Goal: Information Seeking & Learning: Check status

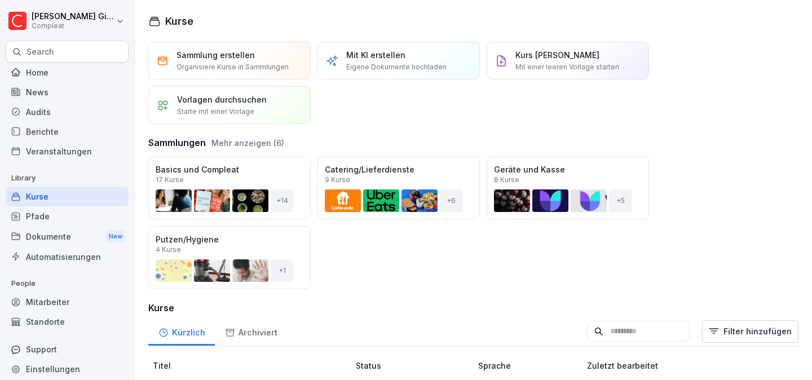
click at [47, 137] on div "Berichte" at bounding box center [67, 132] width 123 height 20
click at [56, 131] on div "Berichte" at bounding box center [67, 132] width 123 height 20
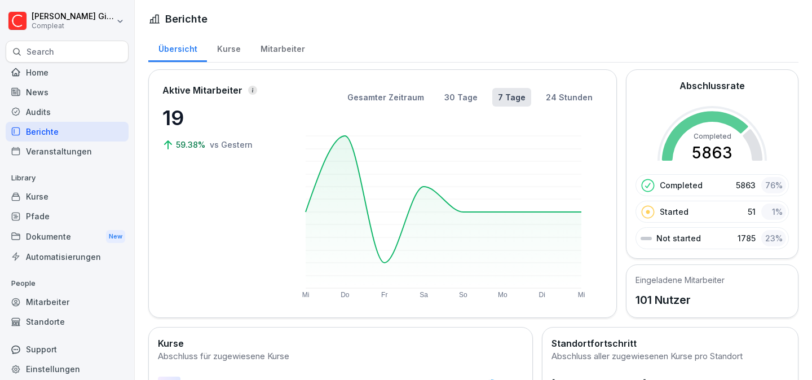
click at [32, 131] on div "Berichte" at bounding box center [67, 132] width 123 height 20
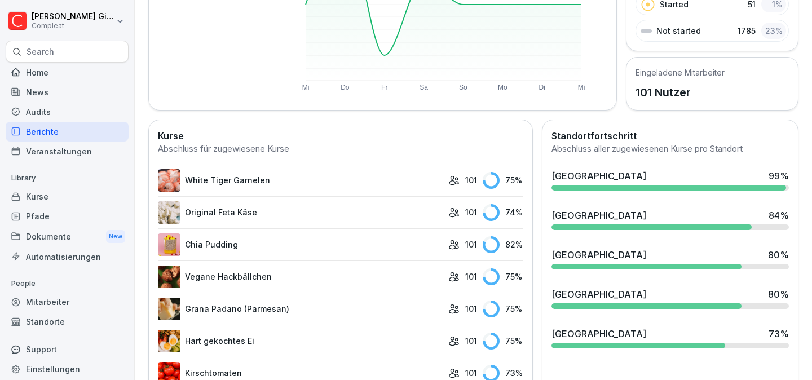
scroll to position [216, 0]
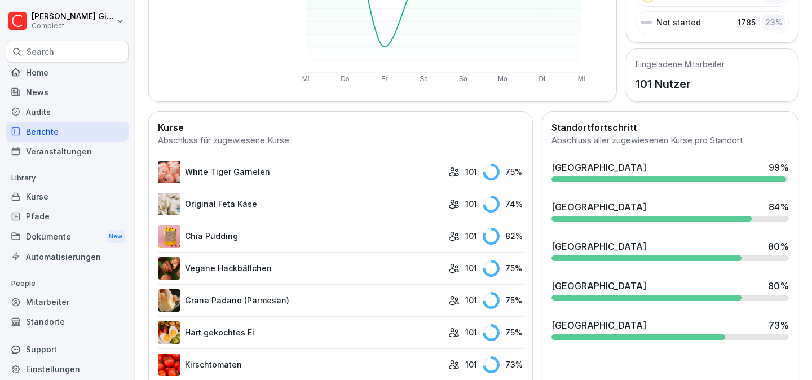
click at [576, 328] on div "[GEOGRAPHIC_DATA]" at bounding box center [599, 326] width 95 height 14
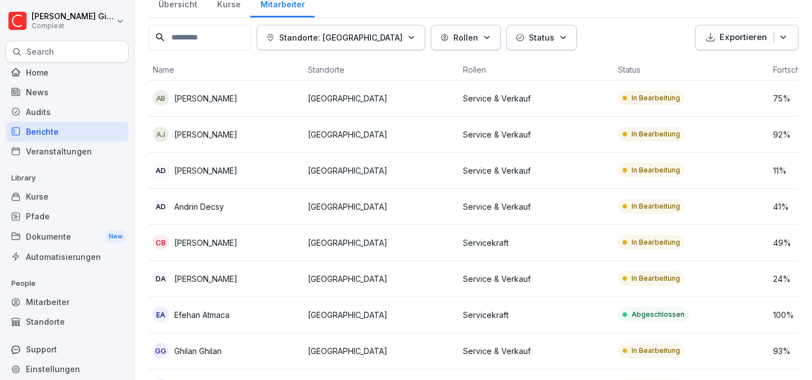
scroll to position [31, 0]
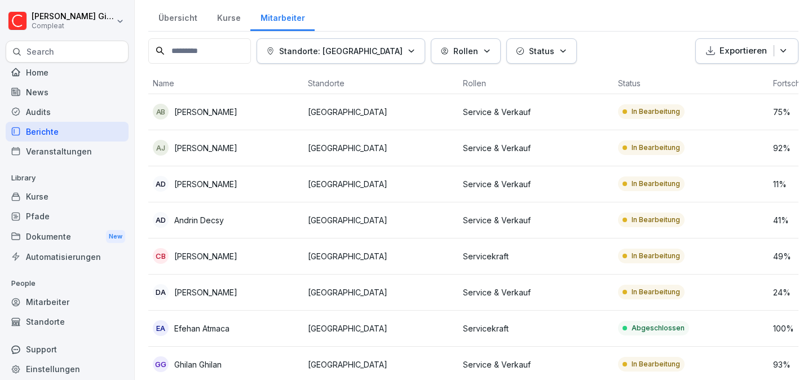
click at [371, 106] on p "[GEOGRAPHIC_DATA]" at bounding box center [381, 112] width 146 height 12
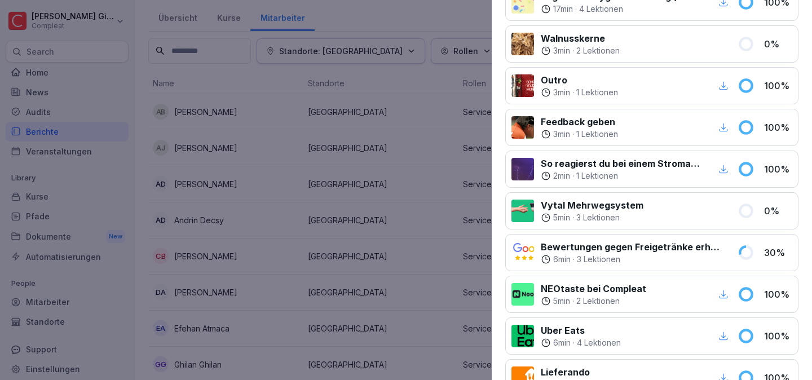
scroll to position [501, 0]
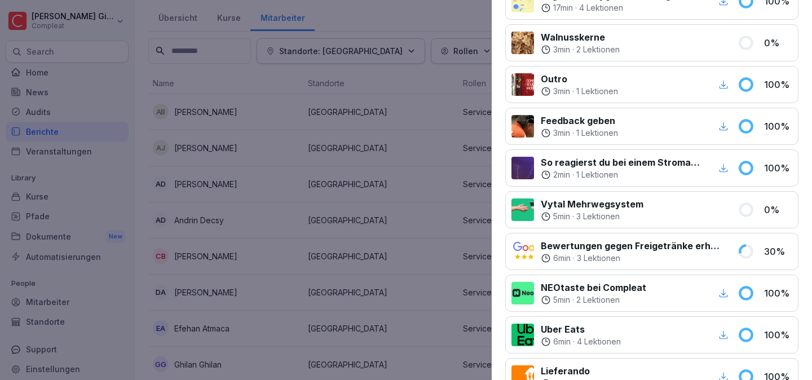
click at [324, 175] on div at bounding box center [406, 190] width 812 height 380
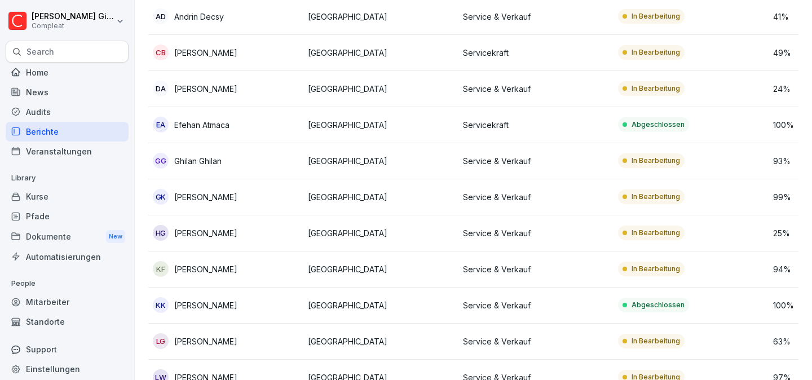
scroll to position [0, 0]
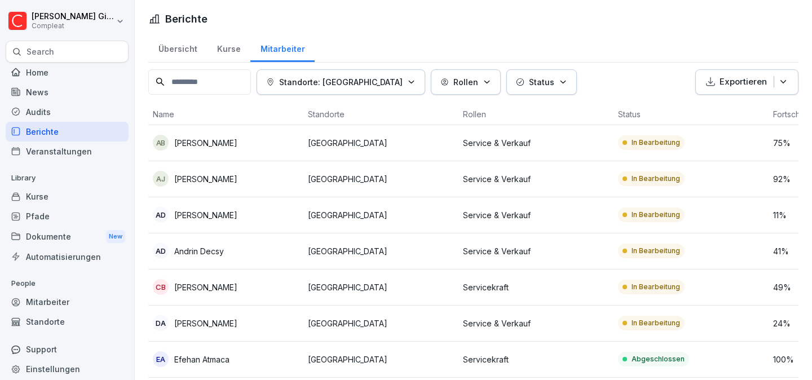
click at [463, 144] on p "Service & Verkauf" at bounding box center [536, 143] width 146 height 12
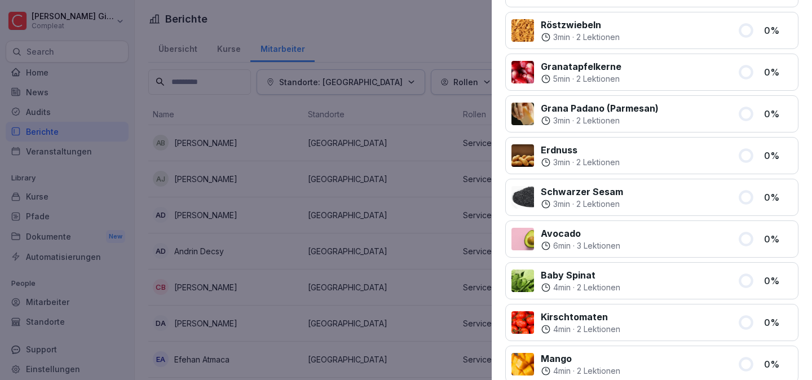
scroll to position [1140, 0]
click at [373, 277] on div at bounding box center [406, 190] width 812 height 380
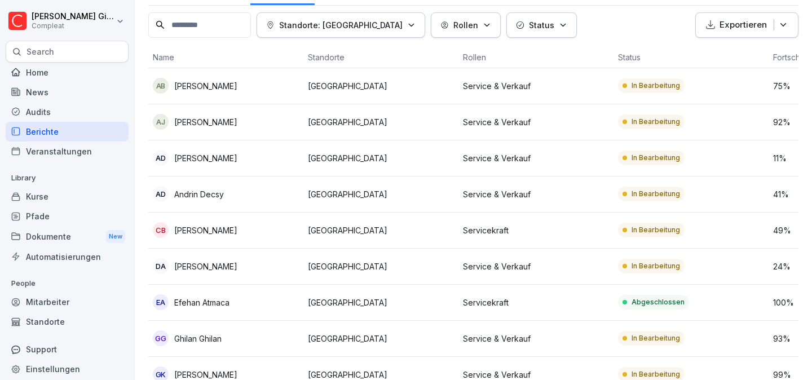
scroll to position [59, 0]
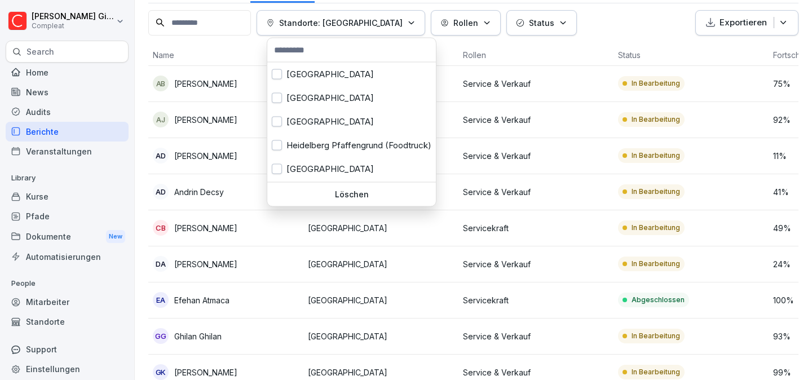
click at [373, 28] on div "Standorte: [GEOGRAPHIC_DATA]" at bounding box center [340, 23] width 149 height 12
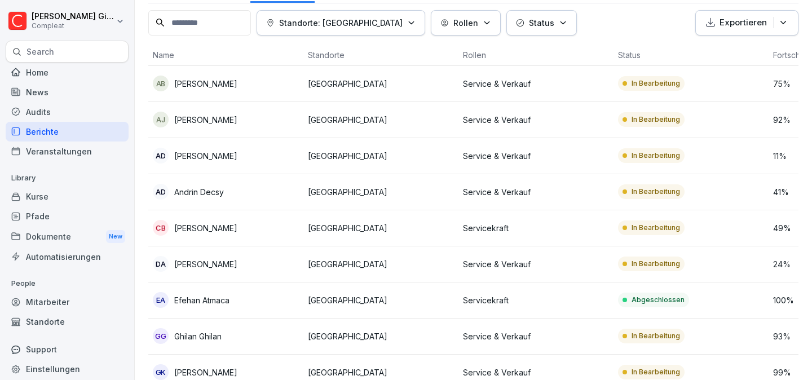
click at [577, 30] on html "[PERSON_NAME] Compleat Search Home News Audits Berichte Veranstaltungen Library…" at bounding box center [406, 190] width 812 height 380
click at [54, 297] on div "Mitarbeiter" at bounding box center [67, 302] width 123 height 20
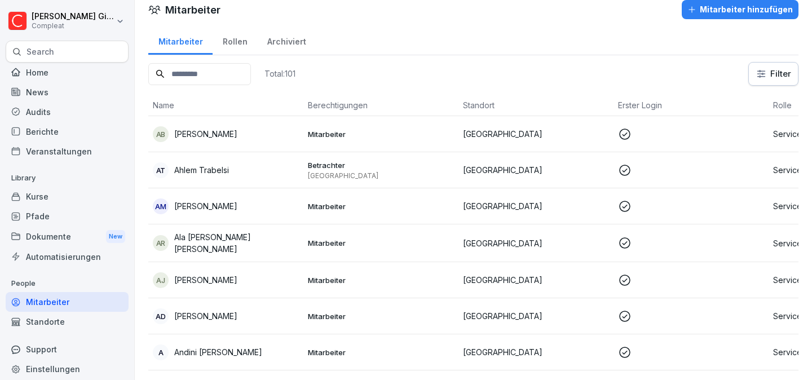
click at [778, 79] on html "[PERSON_NAME] Compleat Search Home News Audits Berichte Veranstaltungen Library…" at bounding box center [406, 190] width 812 height 380
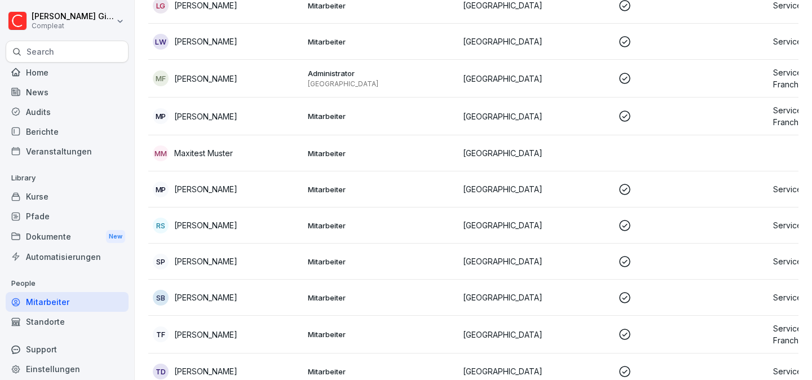
scroll to position [629, 0]
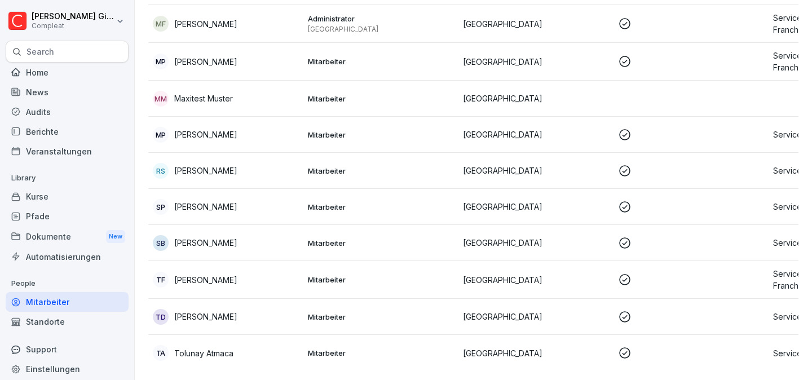
click at [441, 205] on p "Mitarbeiter" at bounding box center [381, 207] width 146 height 10
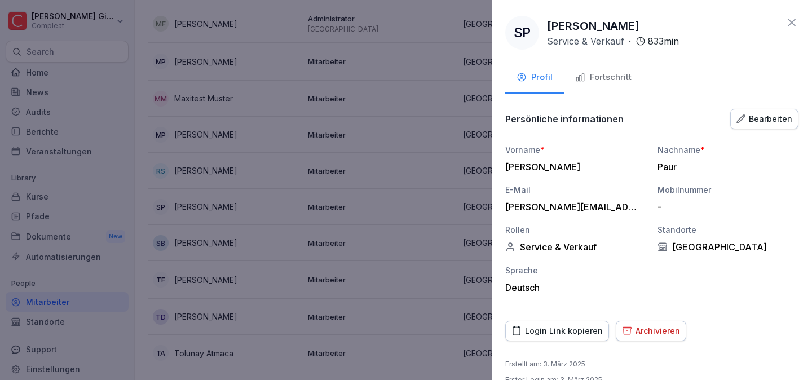
scroll to position [20, 0]
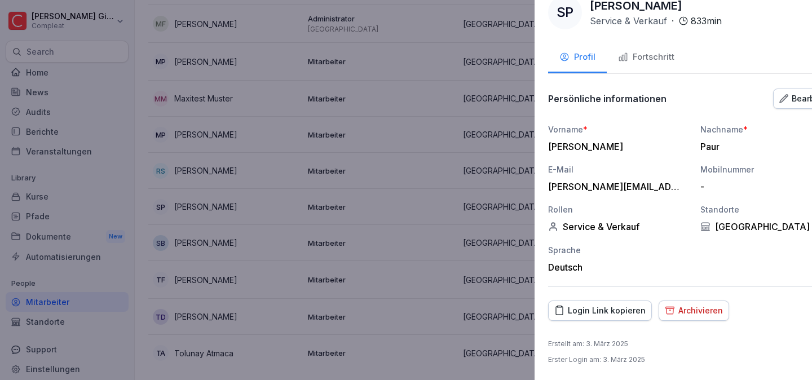
click at [413, 64] on div at bounding box center [406, 190] width 812 height 380
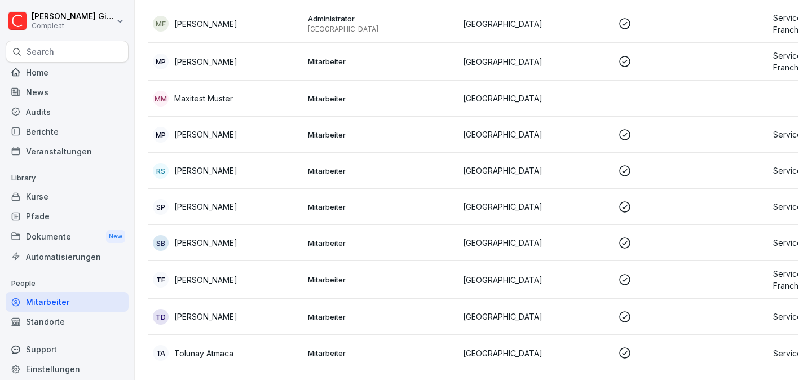
click at [89, 128] on div "Berichte" at bounding box center [67, 132] width 123 height 20
